Goal: Task Accomplishment & Management: Complete application form

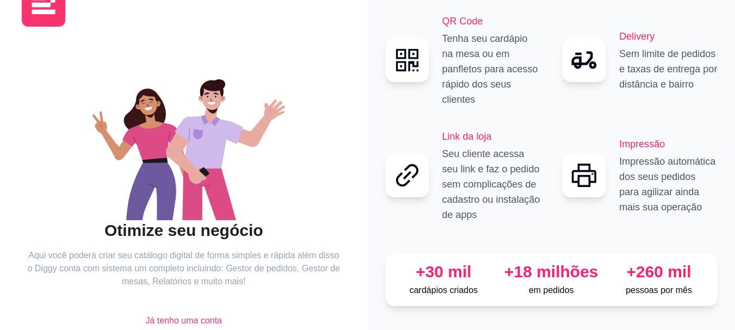
scroll to position [84, 0]
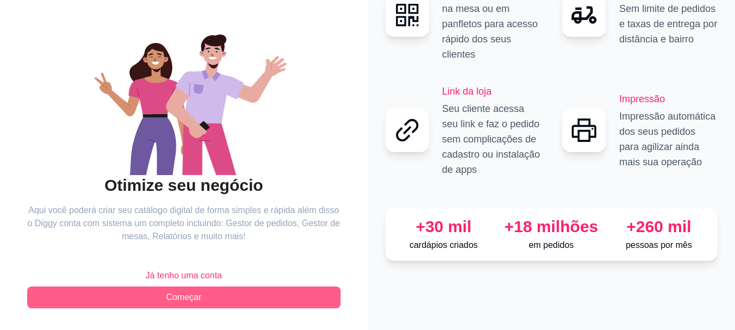
click at [209, 296] on button "Começar" at bounding box center [183, 298] width 313 height 22
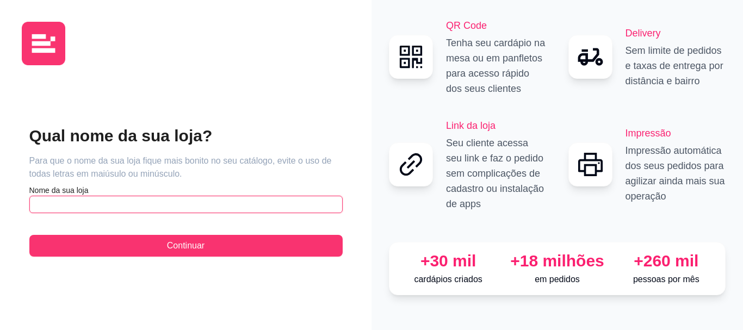
click at [155, 212] on input "text" at bounding box center [185, 204] width 313 height 17
type input "R"
type input "No Mar Moema"
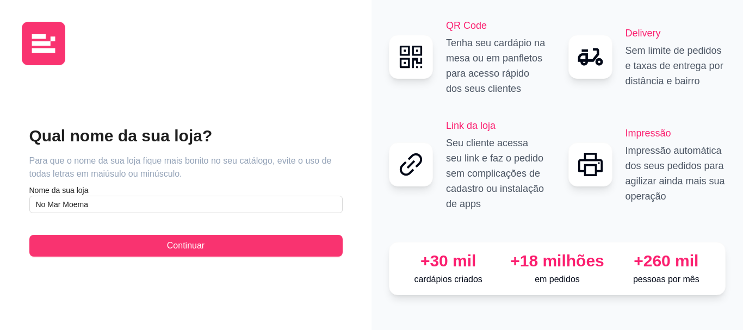
click at [300, 259] on div "Qual nome da sua loja? Para que o nome da sua loja fique mais bonito no seu cat…" at bounding box center [186, 191] width 328 height 235
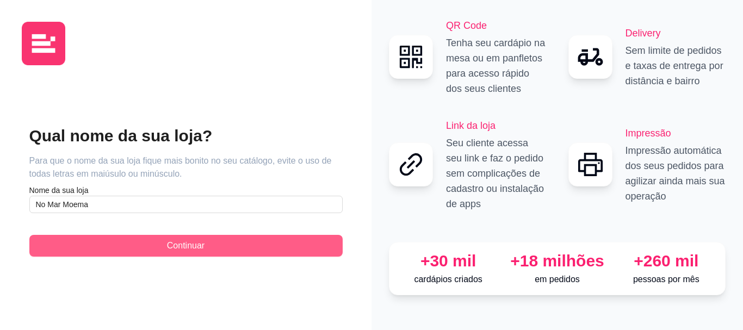
click at [295, 246] on button "Continuar" at bounding box center [185, 246] width 313 height 22
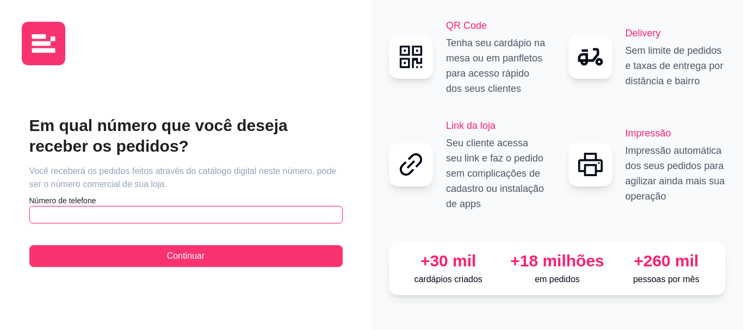
click at [176, 220] on input "text" at bounding box center [185, 214] width 313 height 17
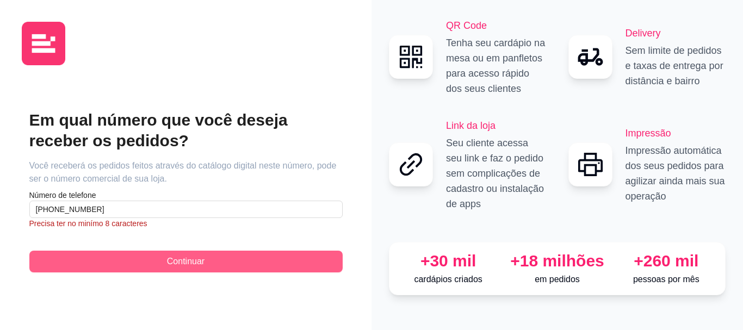
click at [155, 268] on button "Continuar" at bounding box center [185, 262] width 313 height 22
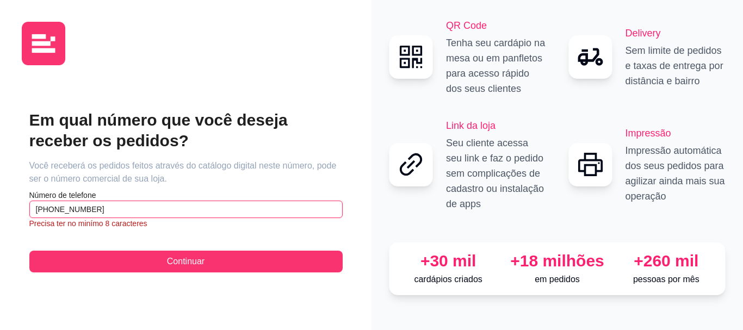
click at [136, 204] on input "[PHONE_NUMBER]" at bounding box center [185, 209] width 313 height 17
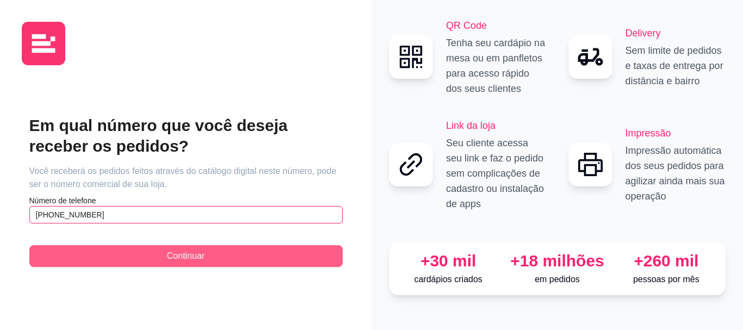
type input "[PHONE_NUMBER]"
click at [150, 259] on button "Continuar" at bounding box center [185, 256] width 313 height 22
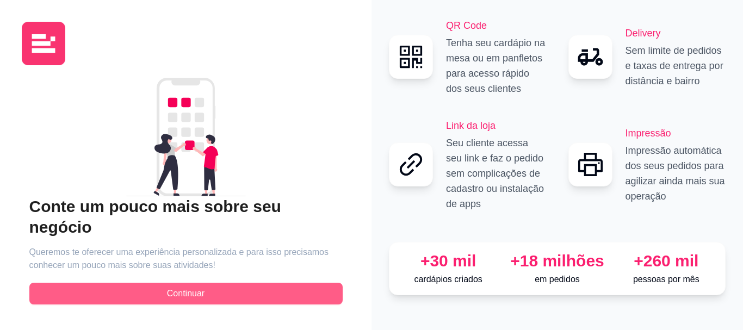
click at [162, 287] on button "Continuar" at bounding box center [185, 294] width 313 height 22
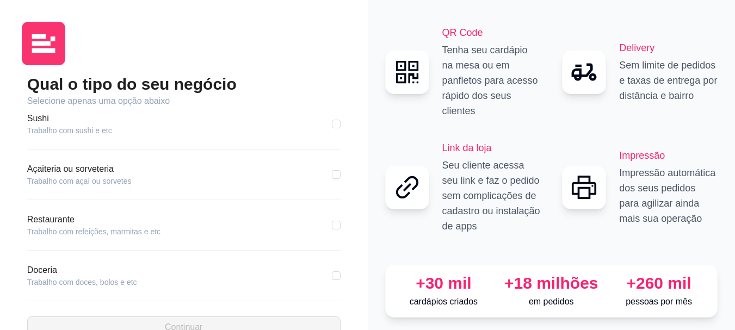
scroll to position [109, 0]
click at [61, 226] on article "Trabalho com refeições, marmitas e etc" at bounding box center [93, 230] width 133 height 11
click at [181, 231] on div "Restaurante Trabalho com refeições, marmitas e etc" at bounding box center [183, 224] width 313 height 24
click at [332, 223] on input "checkbox" at bounding box center [336, 224] width 9 height 9
checkbox input "true"
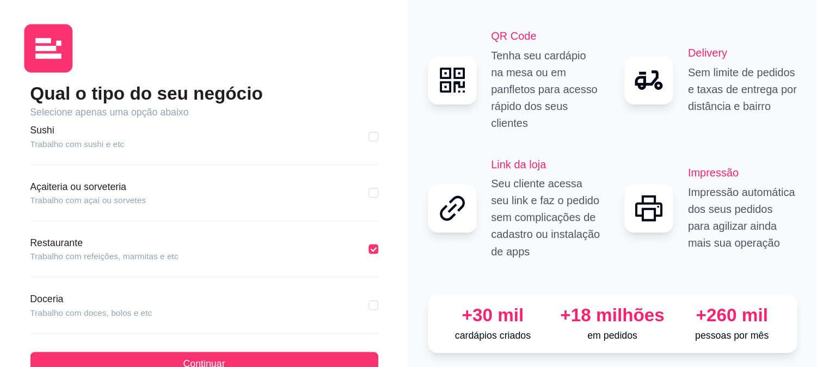
scroll to position [218, 0]
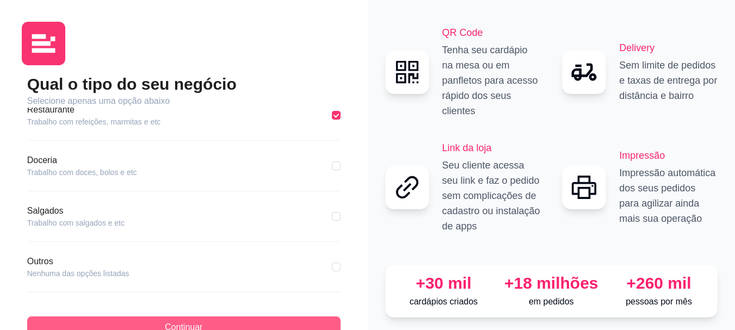
click at [294, 320] on button "Continuar" at bounding box center [183, 328] width 313 height 22
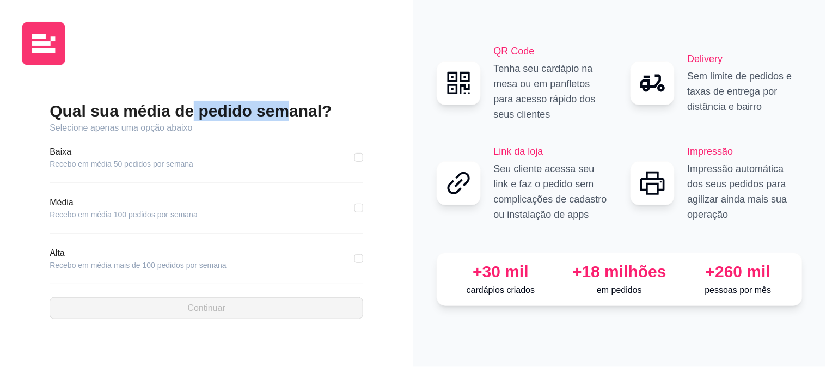
drag, startPoint x: 186, startPoint y: 117, endPoint x: 278, endPoint y: 116, distance: 92.0
click at [278, 116] on h2 "Qual sua média de pedido semanal?" at bounding box center [206, 111] width 313 height 21
click at [357, 207] on input "checkbox" at bounding box center [358, 208] width 9 height 9
checkbox input "true"
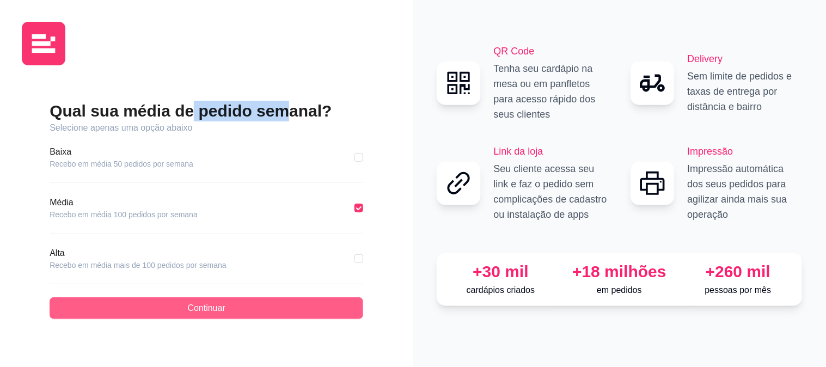
click at [341, 305] on button "Continuar" at bounding box center [206, 308] width 313 height 22
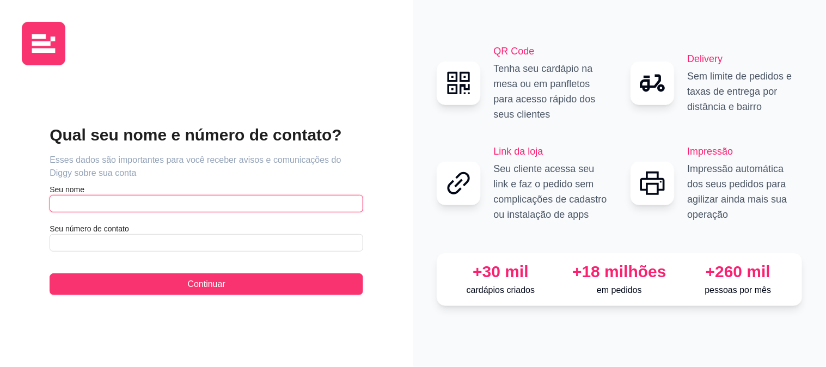
click at [144, 207] on input "text" at bounding box center [206, 203] width 313 height 17
type input "[PERSON_NAME]"
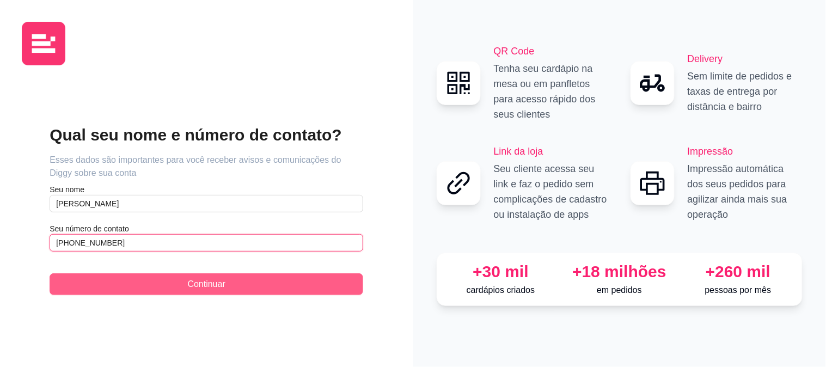
type input "[PHONE_NUMBER]"
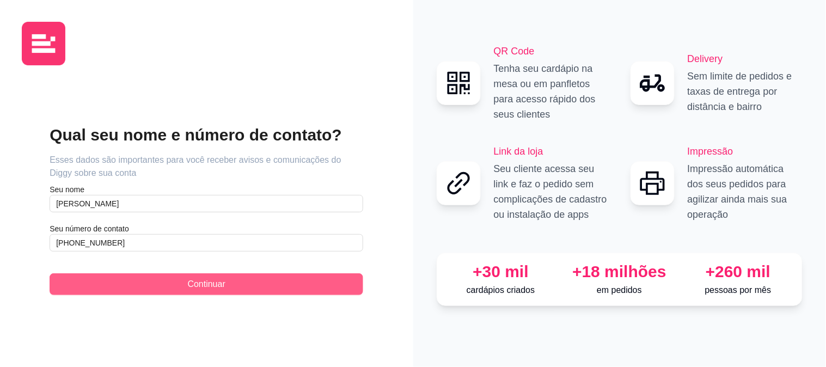
click at [233, 280] on button "Continuar" at bounding box center [206, 284] width 313 height 22
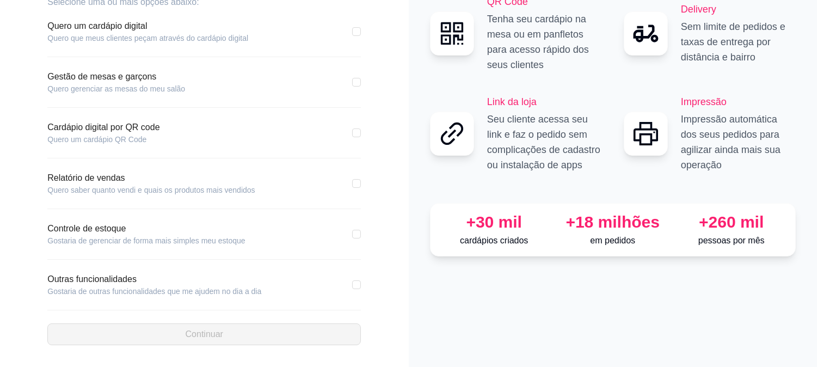
scroll to position [39, 0]
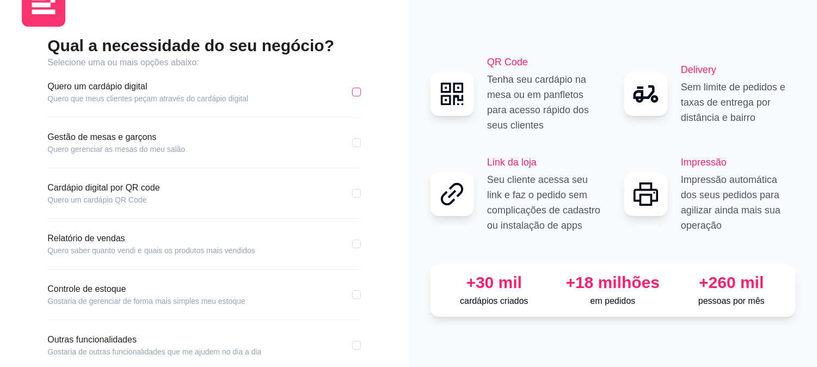
click at [353, 90] on input "checkbox" at bounding box center [356, 92] width 9 height 9
checkbox input "true"
click at [358, 192] on input "checkbox" at bounding box center [356, 193] width 9 height 9
checkbox input "true"
click at [356, 243] on input "checkbox" at bounding box center [356, 243] width 9 height 9
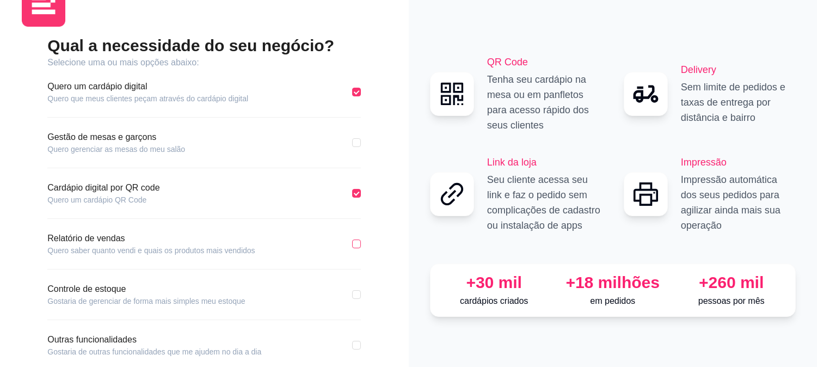
checkbox input "true"
click at [359, 292] on input "checkbox" at bounding box center [356, 294] width 9 height 9
checkbox input "true"
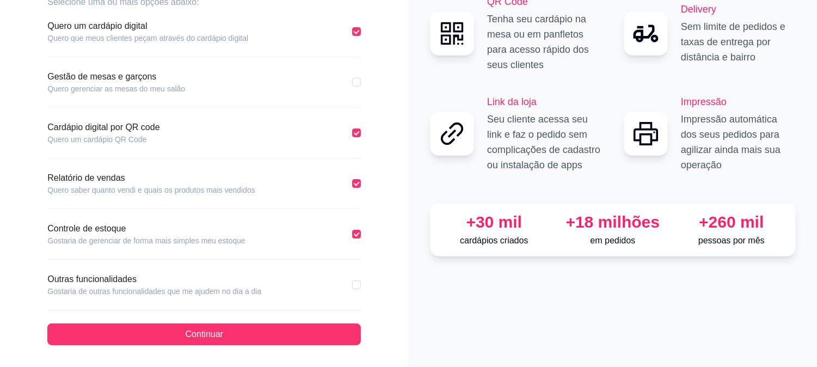
drag, startPoint x: 355, startPoint y: 286, endPoint x: 354, endPoint y: 293, distance: 6.6
click at [355, 286] on input "checkbox" at bounding box center [356, 284] width 9 height 9
checkbox input "true"
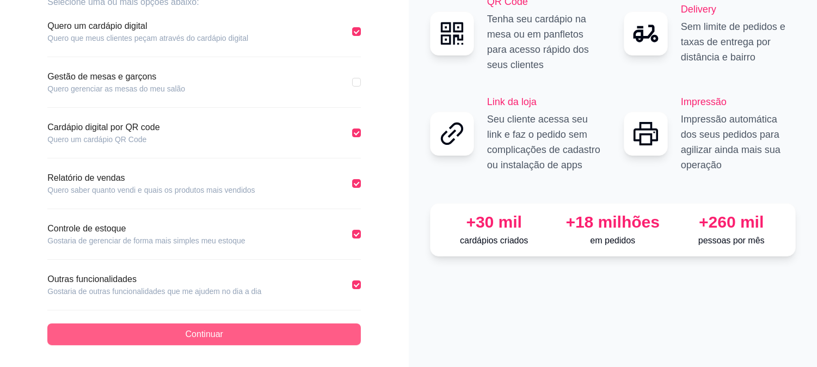
click at [344, 330] on button "Continuar" at bounding box center [203, 334] width 313 height 22
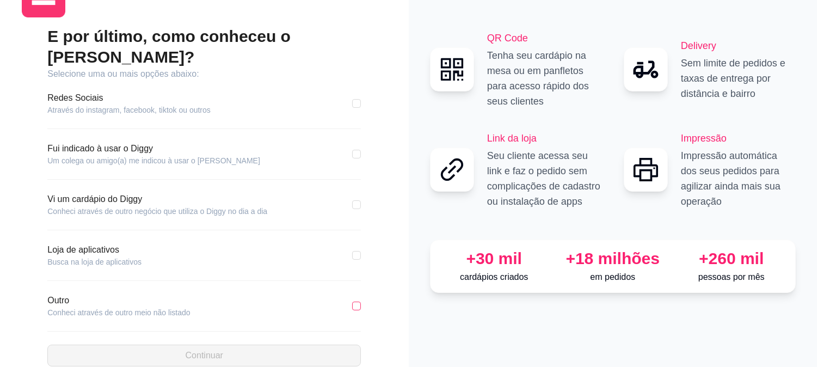
click at [358, 301] on input "checkbox" at bounding box center [356, 305] width 9 height 9
checkbox input "true"
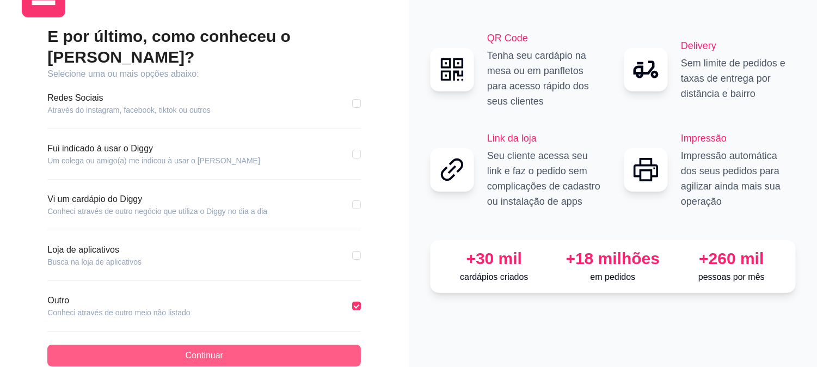
click at [343, 330] on button "Continuar" at bounding box center [203, 355] width 313 height 22
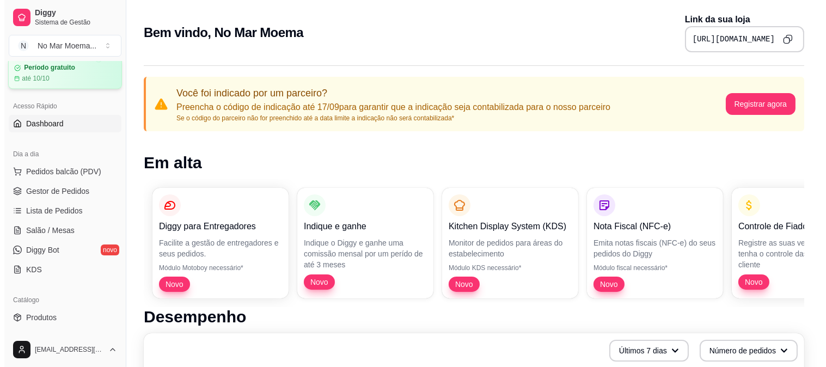
scroll to position [60, 0]
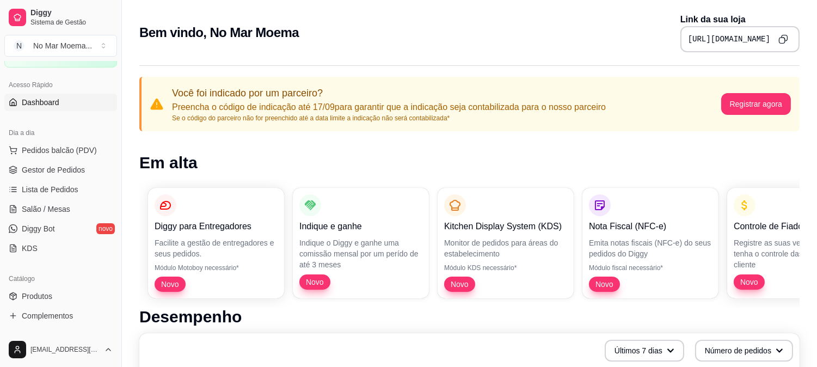
click at [611, 246] on p "Emita notas fiscais (NFC-e) do seus pedidos do Diggy" at bounding box center [650, 248] width 123 height 22
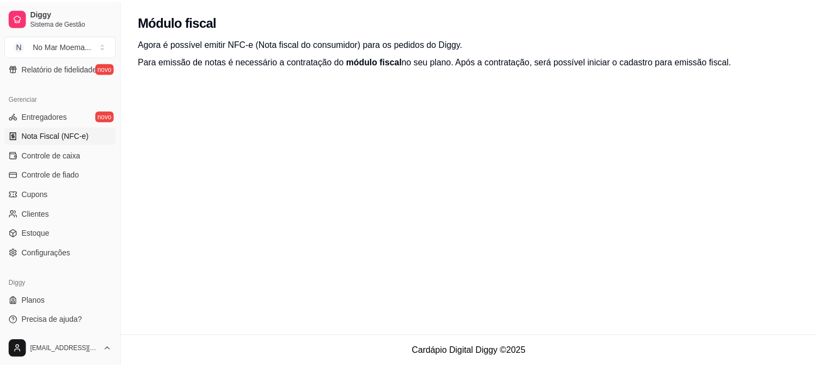
scroll to position [416, 0]
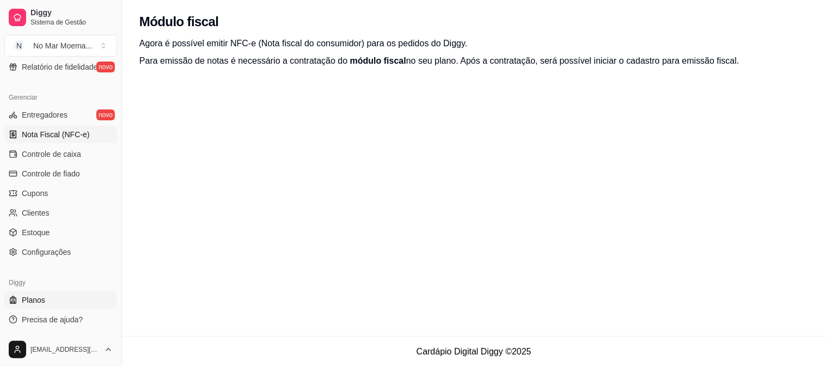
click at [56, 297] on link "Planos" at bounding box center [60, 299] width 113 height 17
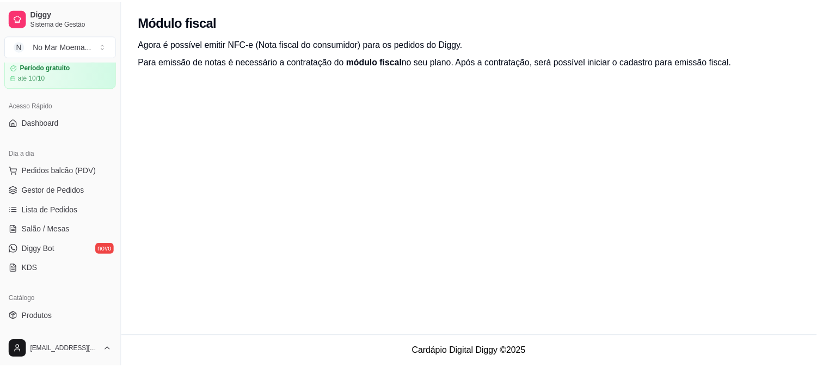
scroll to position [60, 0]
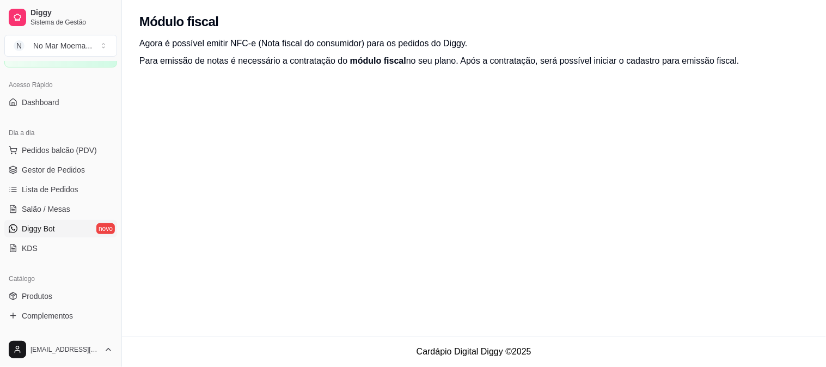
click at [50, 229] on span "Diggy Bot" at bounding box center [38, 228] width 33 height 11
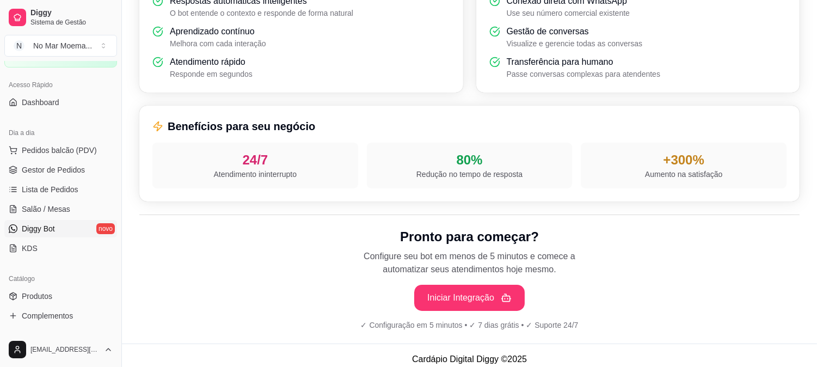
scroll to position [390, 0]
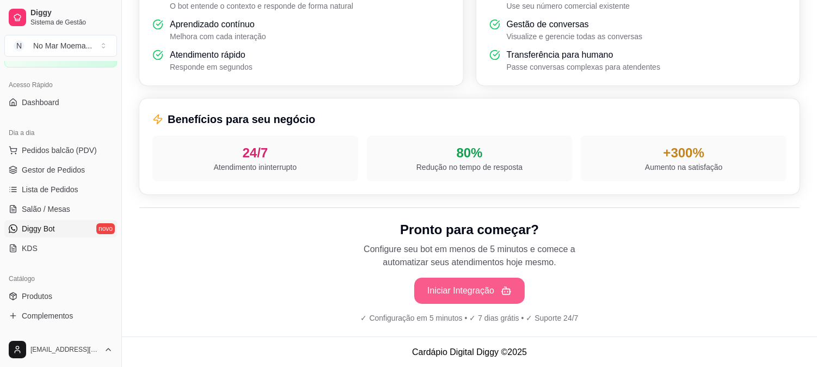
click at [465, 290] on button "Iniciar Integração" at bounding box center [469, 291] width 110 height 26
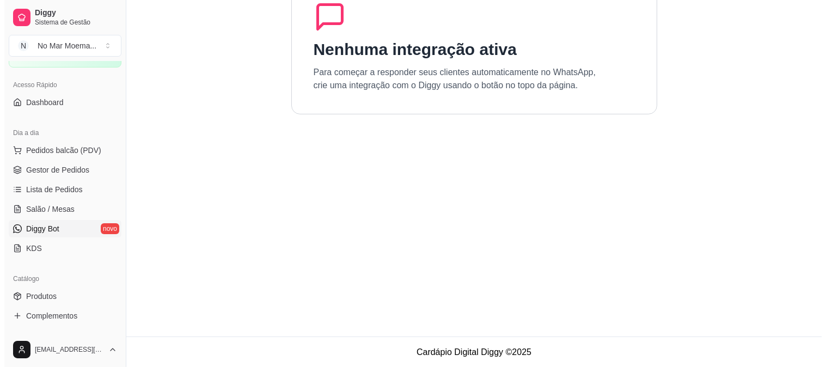
scroll to position [0, 0]
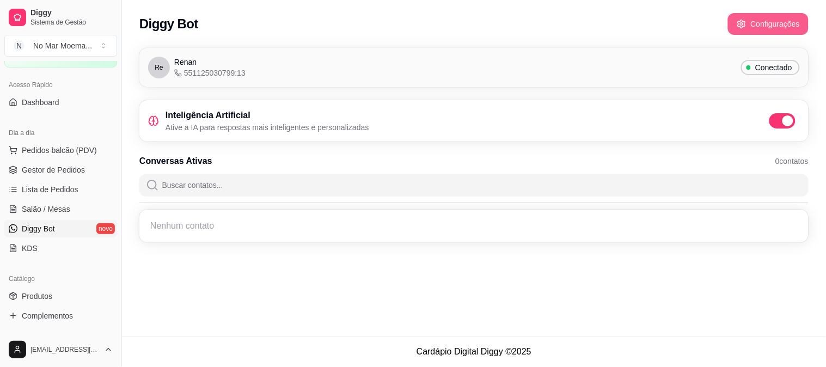
click at [743, 17] on button "Configurações" at bounding box center [768, 24] width 81 height 22
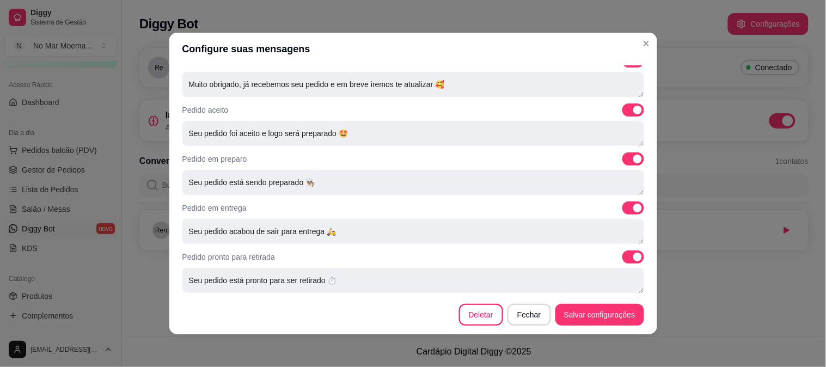
scroll to position [418, 0]
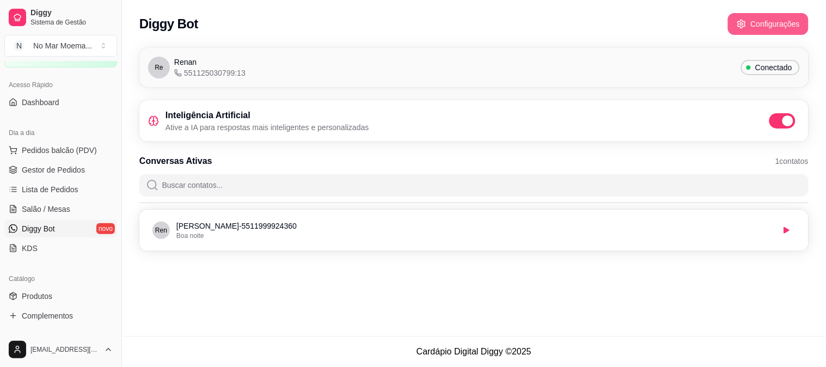
click at [743, 30] on button "Configurações" at bounding box center [768, 24] width 81 height 22
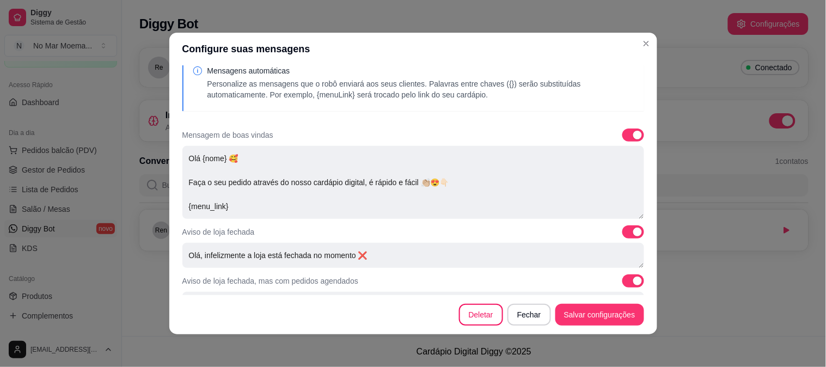
scroll to position [60, 0]
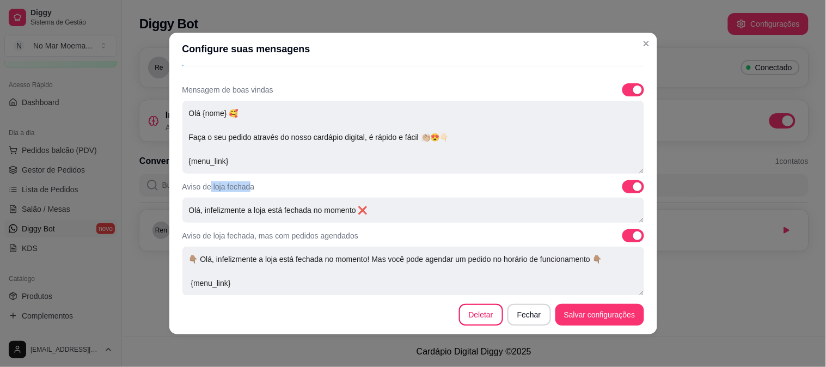
drag, startPoint x: 204, startPoint y: 184, endPoint x: 251, endPoint y: 183, distance: 46.8
click at [250, 183] on div "Aviso de loja fechada" at bounding box center [413, 186] width 462 height 13
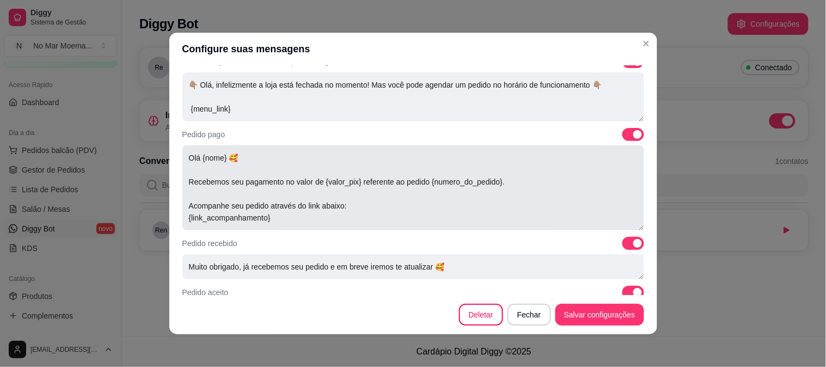
scroll to position [242, 0]
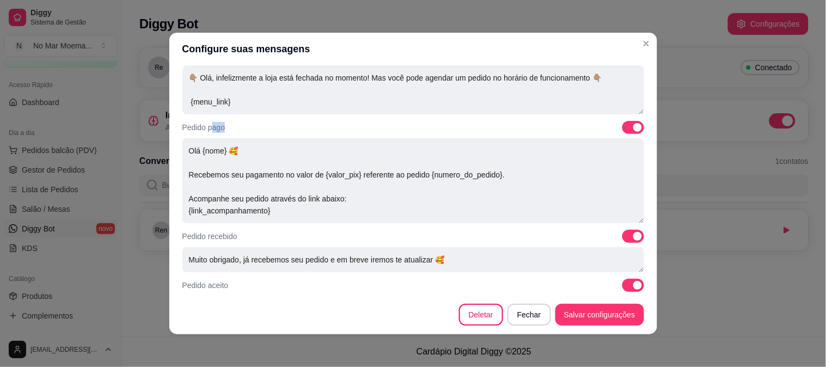
drag, startPoint x: 221, startPoint y: 127, endPoint x: 232, endPoint y: 127, distance: 10.9
click at [232, 127] on div "Pedido pago" at bounding box center [413, 127] width 462 height 13
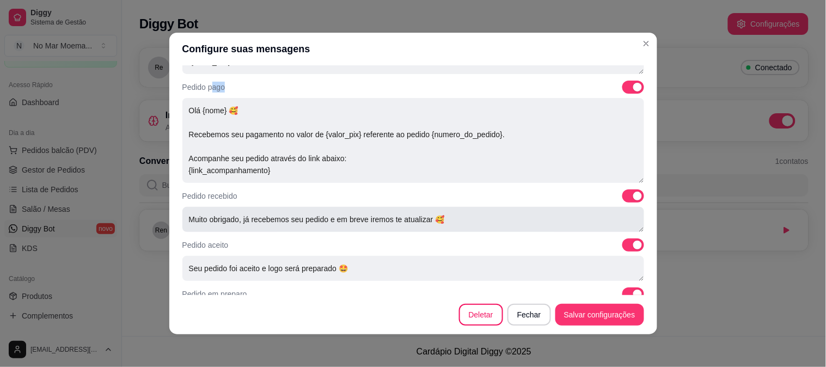
scroll to position [302, 0]
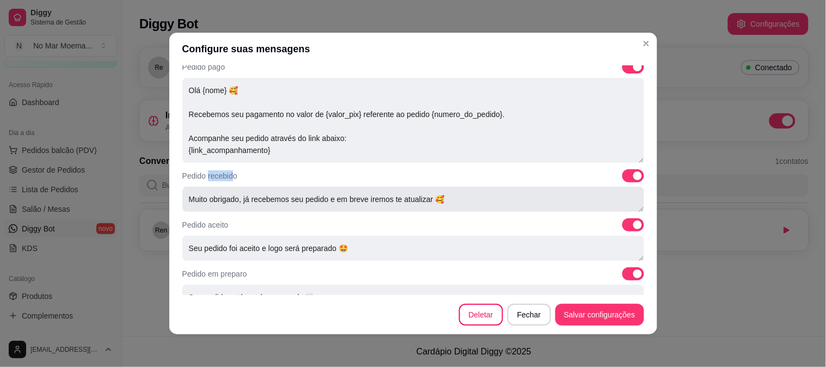
drag, startPoint x: 225, startPoint y: 171, endPoint x: 243, endPoint y: 192, distance: 27.0
click at [231, 171] on p "Pedido recebido" at bounding box center [209, 175] width 55 height 11
drag, startPoint x: 208, startPoint y: 224, endPoint x: 225, endPoint y: 229, distance: 18.0
click at [219, 225] on p "Pedido aceito" at bounding box center [205, 224] width 46 height 11
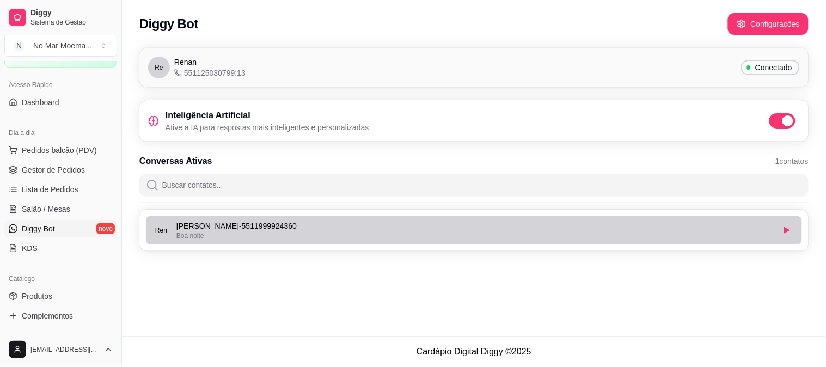
click at [232, 241] on li "[PERSON_NAME] - 5511999924360 Boa noite" at bounding box center [474, 230] width 656 height 28
click at [743, 232] on button "button" at bounding box center [786, 229] width 17 height 17
click at [387, 238] on div "Quero cancelar" at bounding box center [474, 235] width 597 height 9
click at [743, 230] on button "button" at bounding box center [786, 229] width 17 height 17
click at [743, 223] on button "button" at bounding box center [786, 229] width 17 height 17
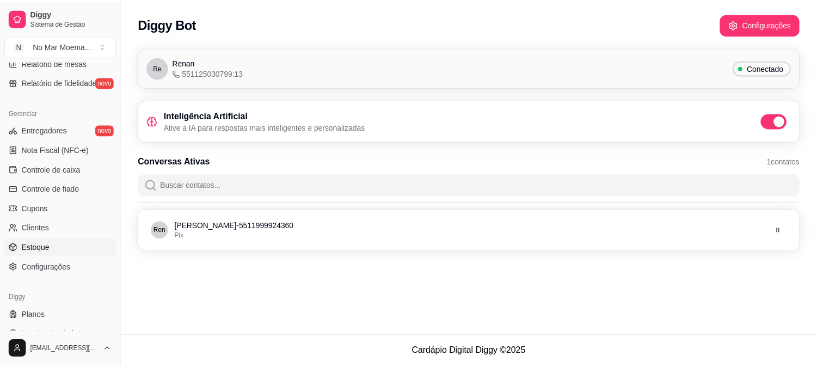
scroll to position [416, 0]
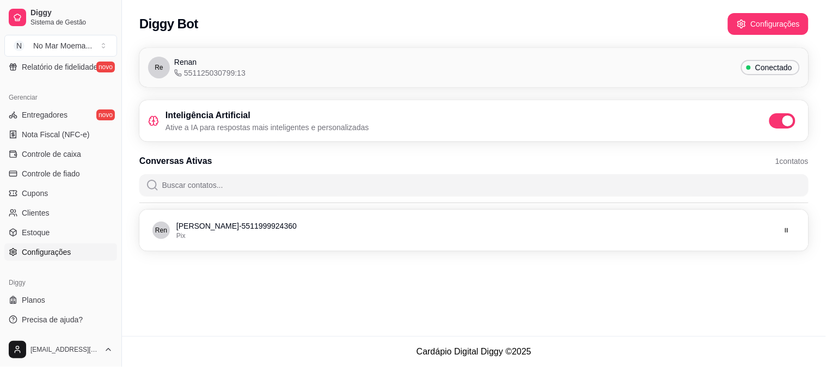
click at [57, 247] on span "Configurações" at bounding box center [46, 252] width 49 height 11
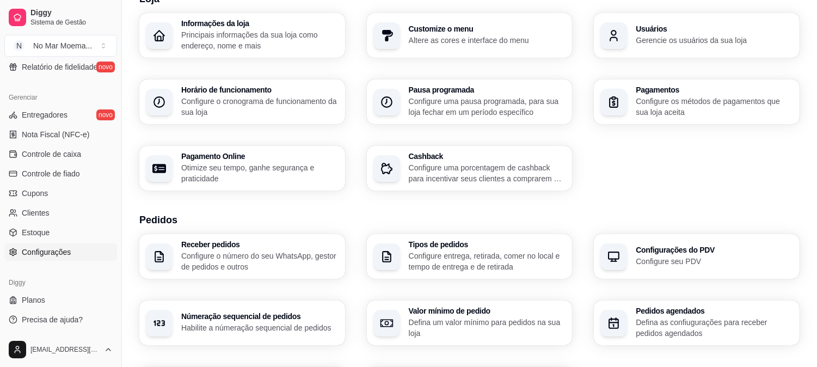
scroll to position [121, 0]
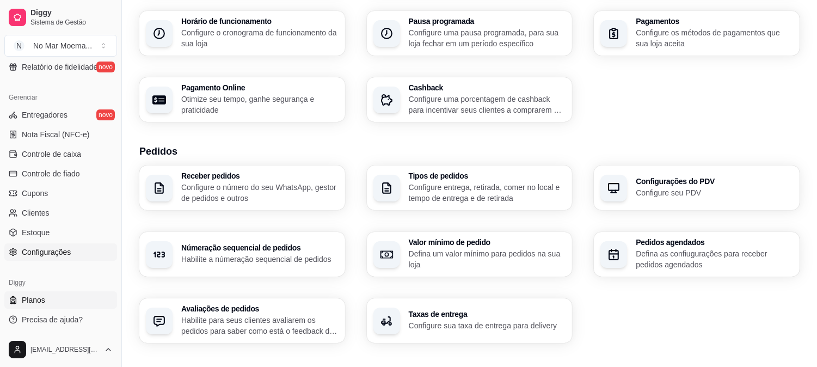
click at [73, 297] on link "Planos" at bounding box center [60, 299] width 113 height 17
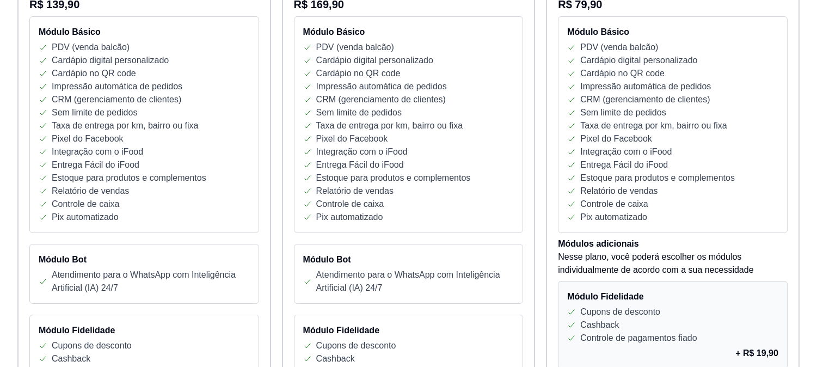
scroll to position [302, 0]
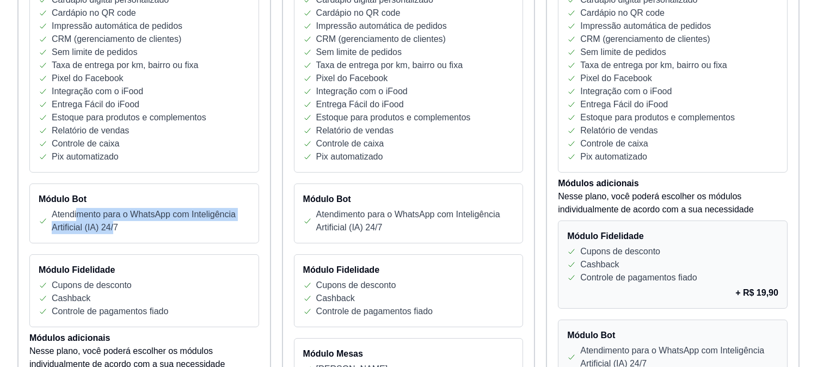
drag, startPoint x: 77, startPoint y: 214, endPoint x: 113, endPoint y: 230, distance: 39.2
click at [113, 230] on p "Atendimento para o WhatsApp com Inteligência Artificial (IA) 24/7" at bounding box center [151, 221] width 198 height 26
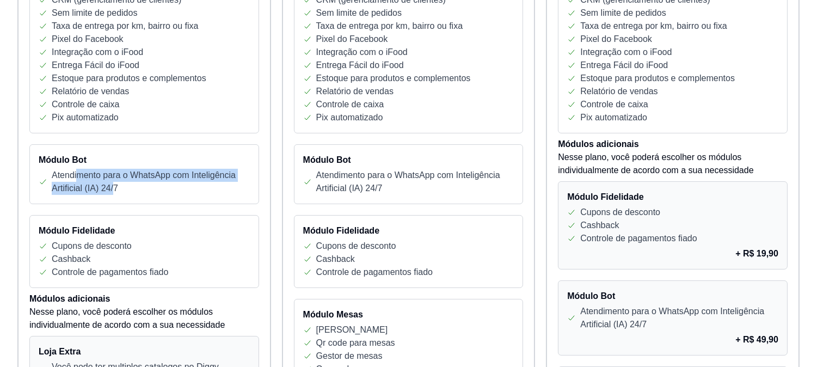
scroll to position [362, 0]
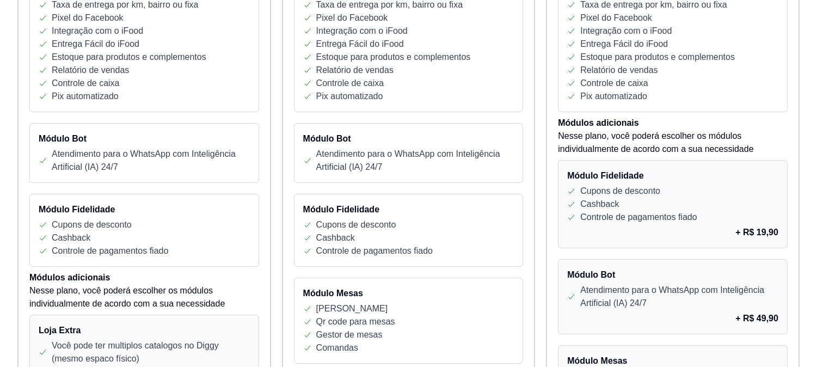
click at [138, 168] on p "Atendimento para o WhatsApp com Inteligência Artificial (IA) 24/7" at bounding box center [151, 160] width 198 height 26
click at [87, 164] on p "Atendimento para o WhatsApp com Inteligência Artificial (IA) 24/7" at bounding box center [151, 160] width 198 height 26
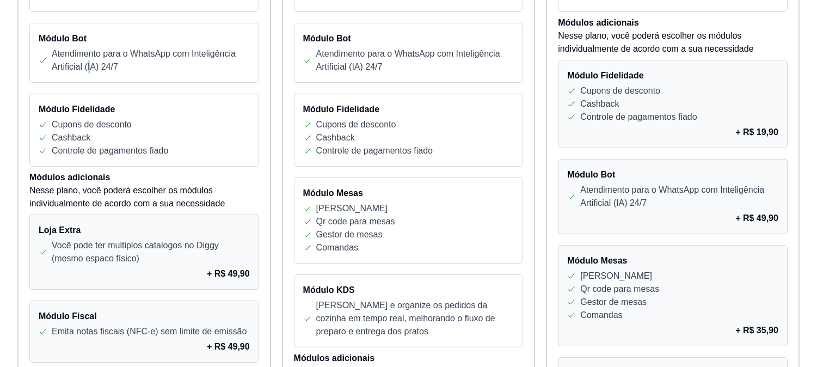
scroll to position [483, 0]
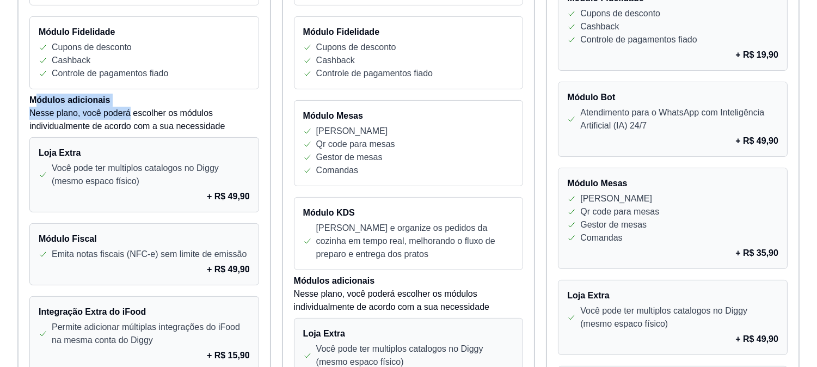
scroll to position [665, 0]
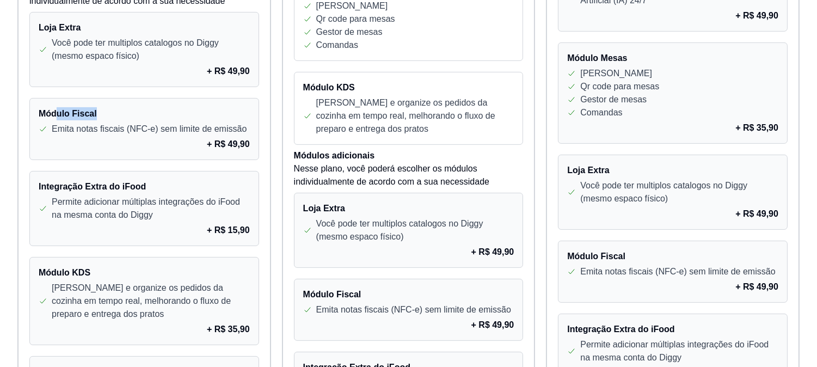
drag, startPoint x: 55, startPoint y: 115, endPoint x: 95, endPoint y: 115, distance: 40.3
click at [95, 115] on h4 "Módulo Fiscal" at bounding box center [144, 113] width 211 height 13
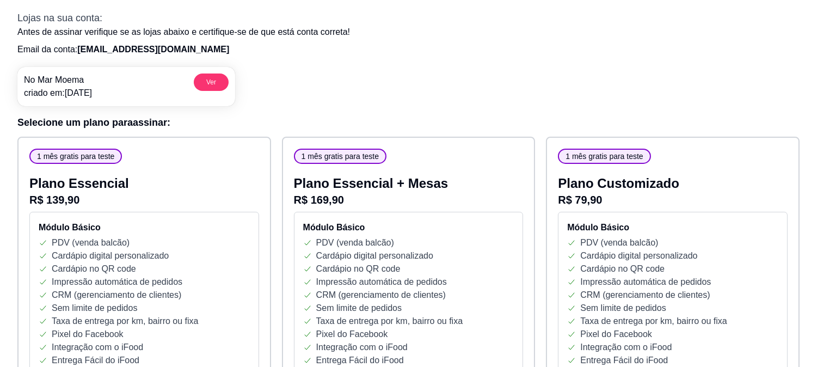
scroll to position [0, 0]
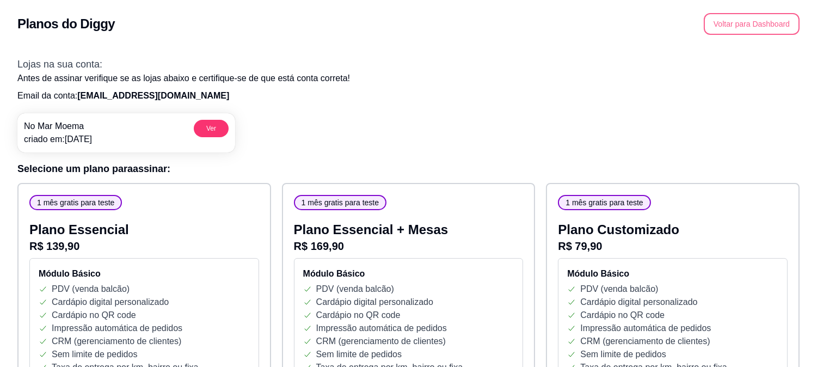
click at [743, 23] on button "Voltar para Dashboard" at bounding box center [752, 24] width 96 height 22
